Goal: Information Seeking & Learning: Learn about a topic

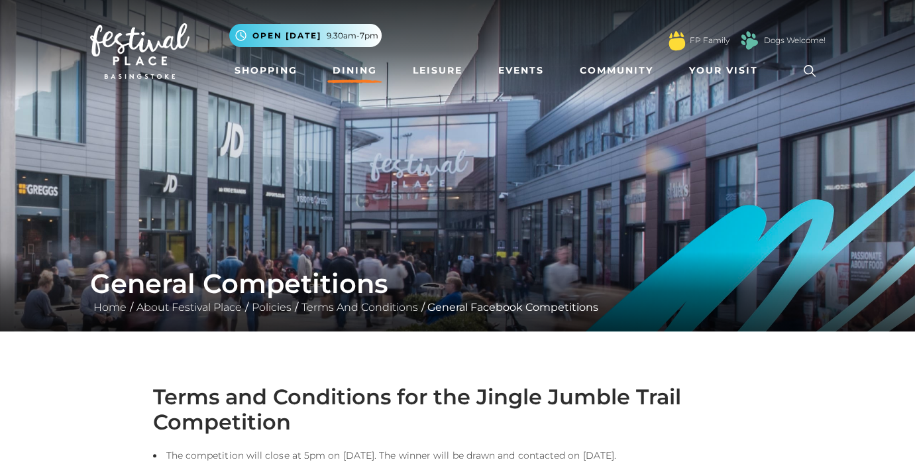
click at [343, 73] on link "Dining" at bounding box center [354, 70] width 55 height 25
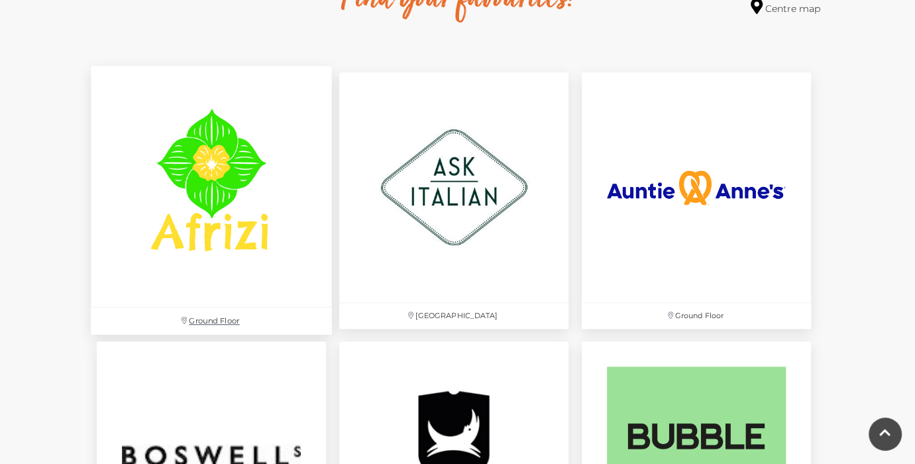
scroll to position [818, 0]
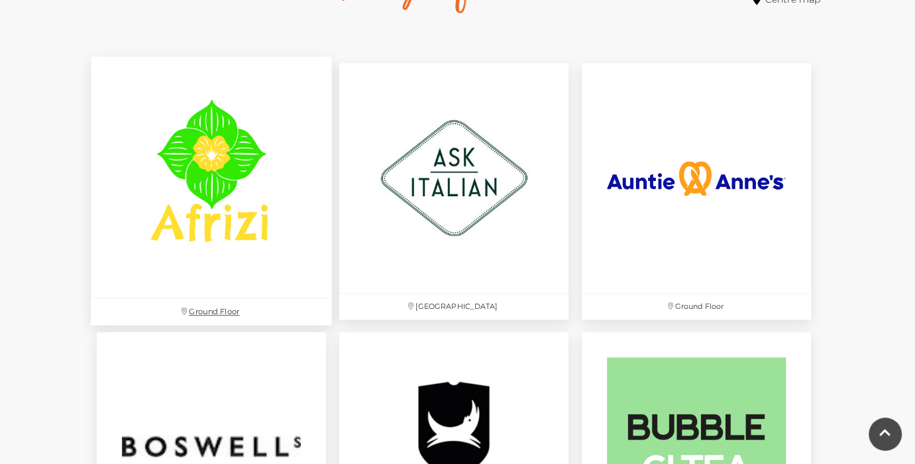
click at [195, 239] on img at bounding box center [211, 177] width 241 height 241
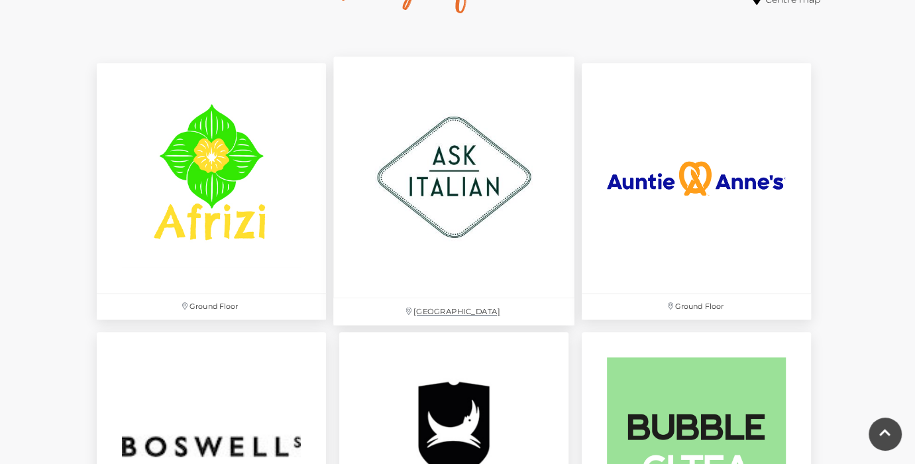
click at [449, 167] on img at bounding box center [453, 177] width 241 height 241
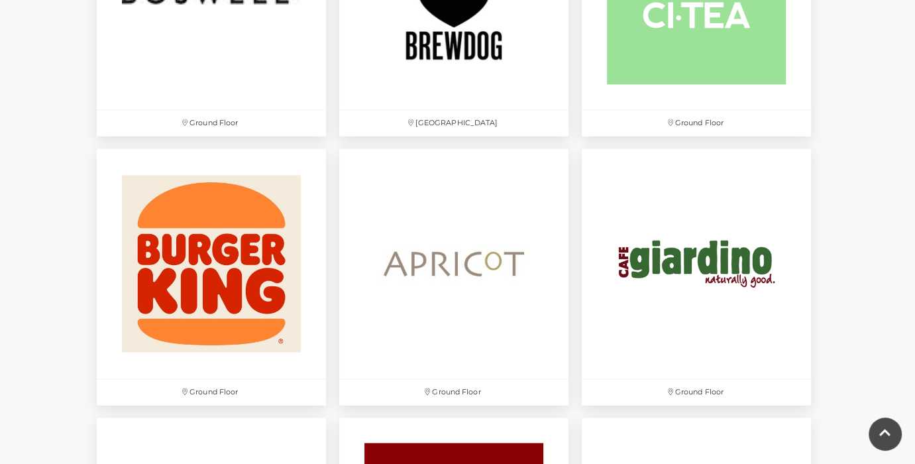
scroll to position [1272, 0]
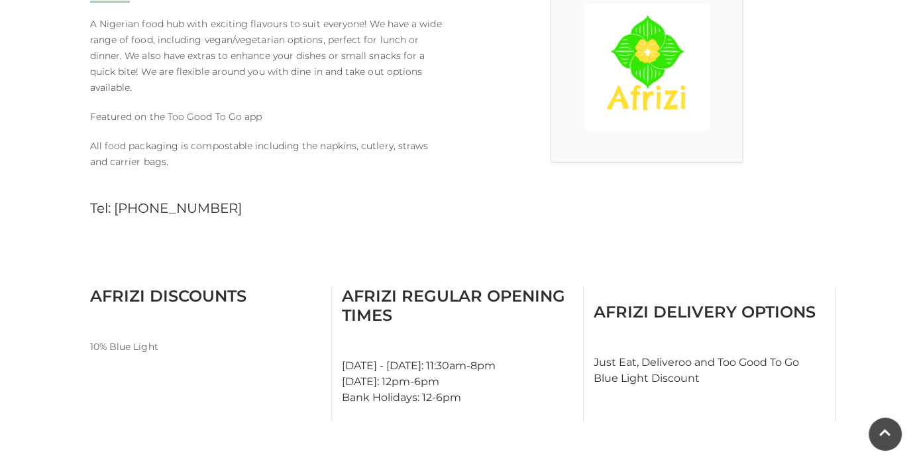
scroll to position [413, 0]
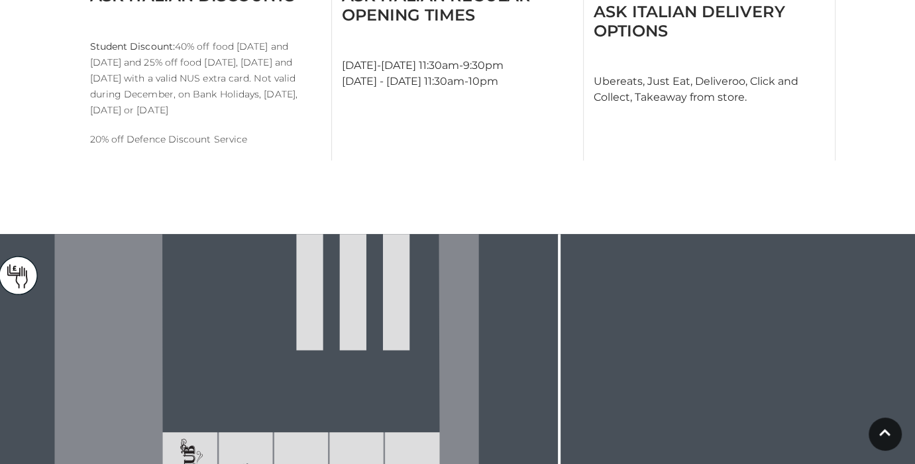
scroll to position [716, 0]
